Goal: Task Accomplishment & Management: Use online tool/utility

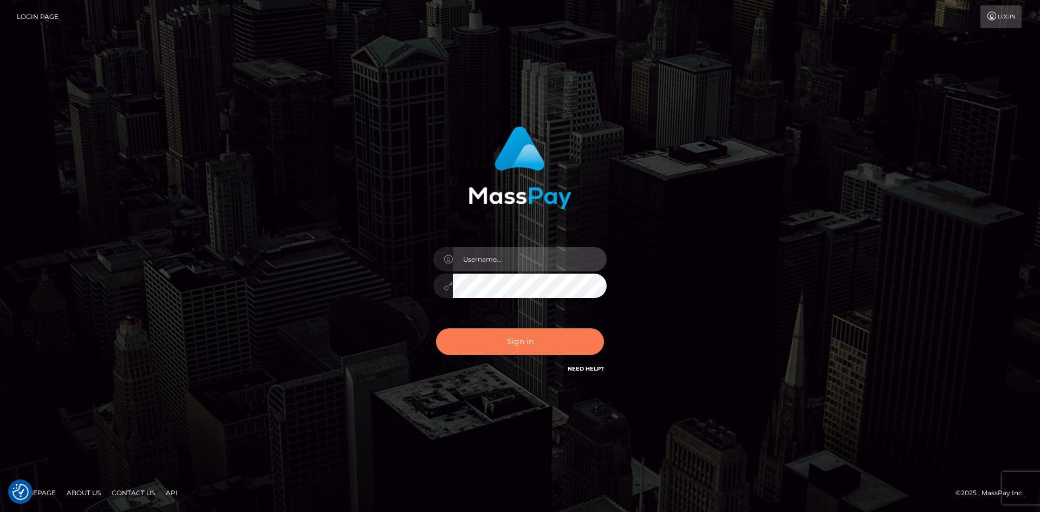
type input "tinan"
click at [530, 339] on button "Sign in" at bounding box center [520, 341] width 168 height 27
type input "tinan"
click at [530, 339] on button "Sign in" at bounding box center [520, 341] width 168 height 27
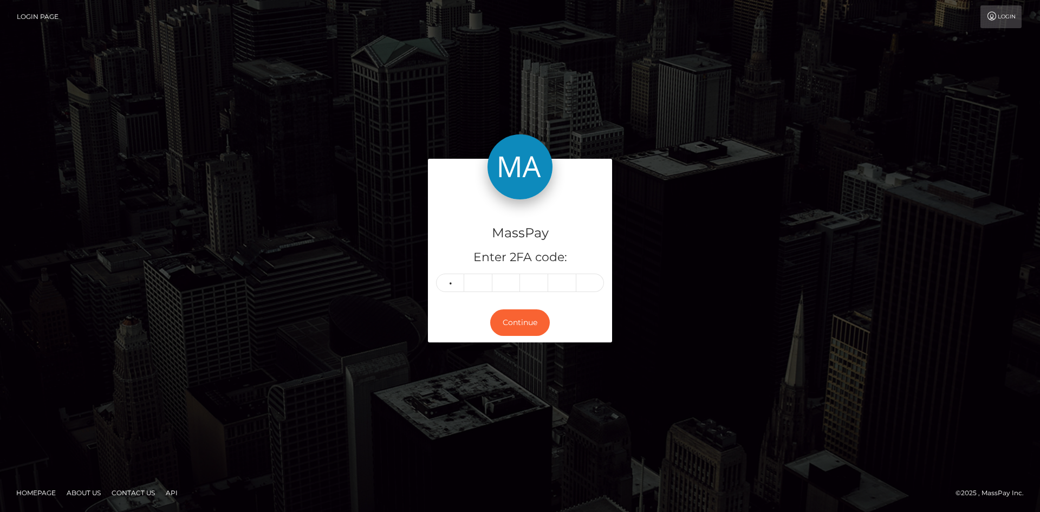
type input "6"
type input "5"
type input "2"
type input "4"
type input "5"
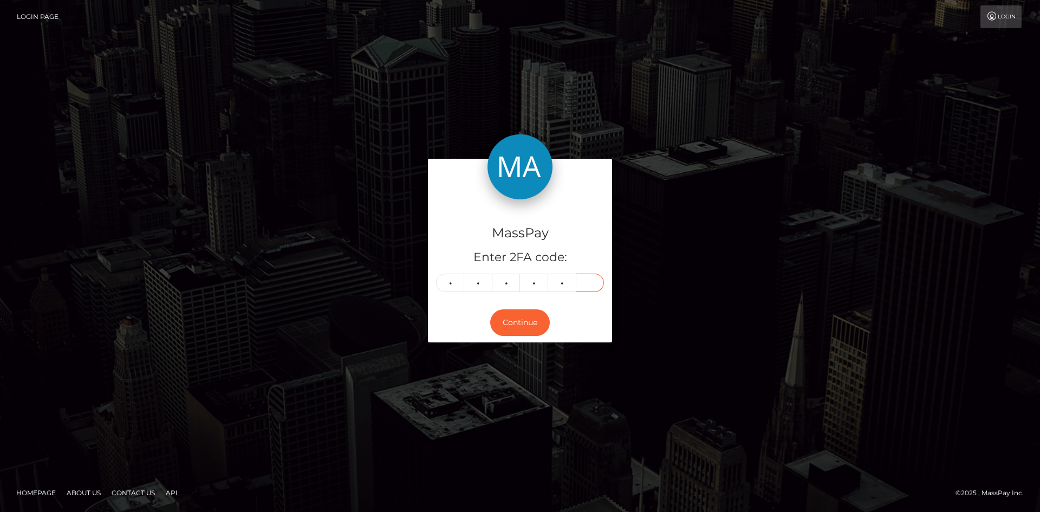
type input "3"
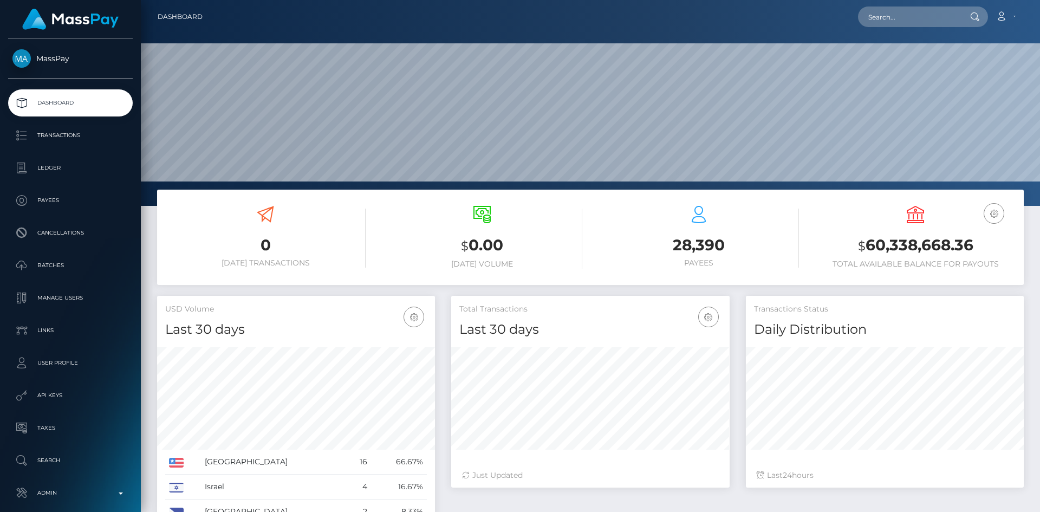
scroll to position [192, 278]
paste input "Site is live. Please check. Read only API and Secret, attaching again below: Mi…"
type input "Site is live. Please check. Read only API and Secret, attaching again below: Mi…"
